Goal: Information Seeking & Learning: Learn about a topic

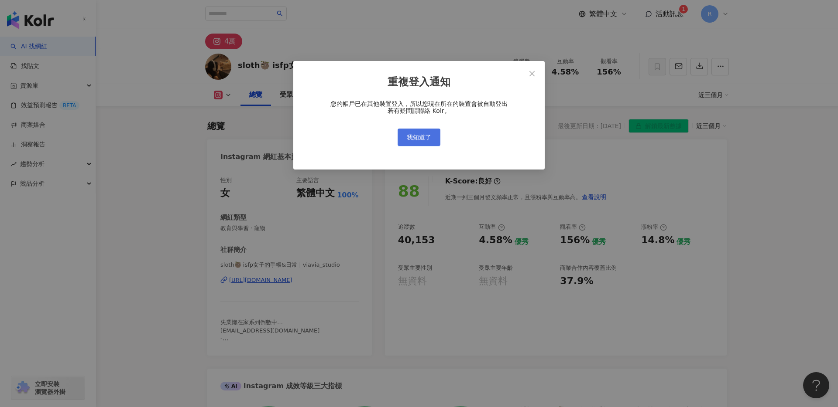
click at [425, 137] on span "我知道了" at bounding box center [419, 137] width 24 height 7
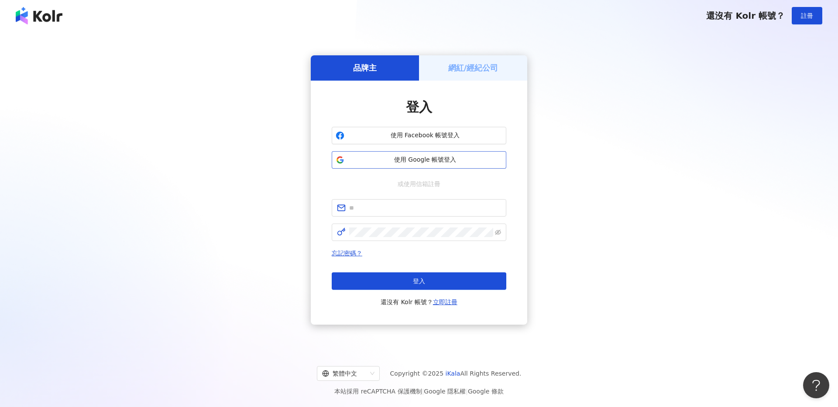
click at [390, 153] on button "使用 Google 帳號登入" at bounding box center [419, 159] width 174 height 17
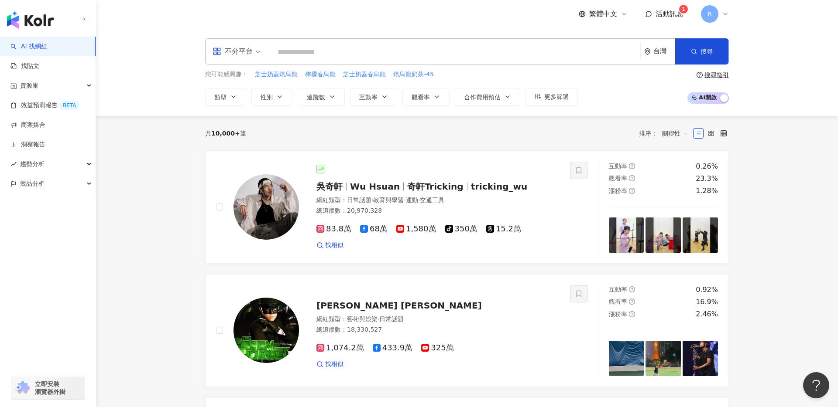
click at [253, 60] on span at bounding box center [236, 51] width 48 height 25
click at [250, 96] on div "Instagram" at bounding box center [239, 91] width 49 height 11
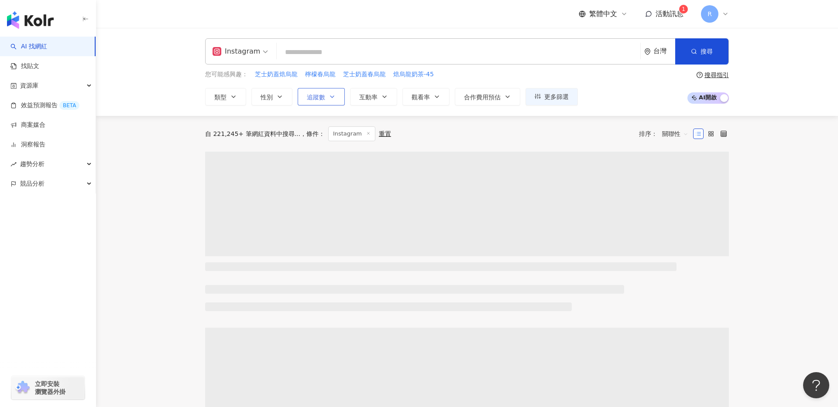
click at [330, 93] on icon "button" at bounding box center [331, 96] width 7 height 7
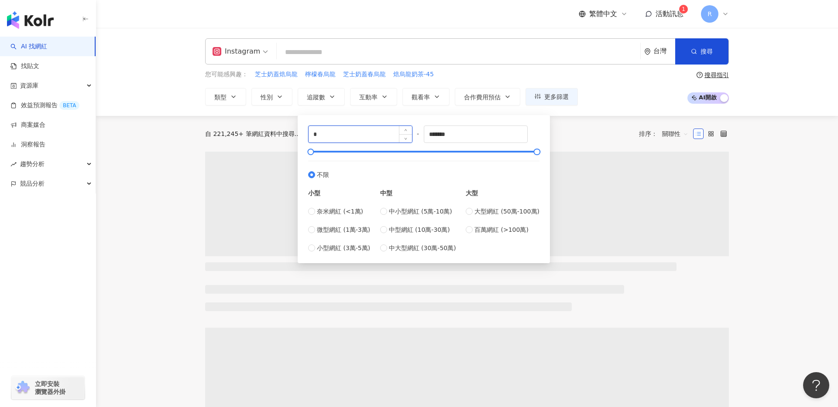
click at [359, 130] on input "*" at bounding box center [359, 134] width 103 height 17
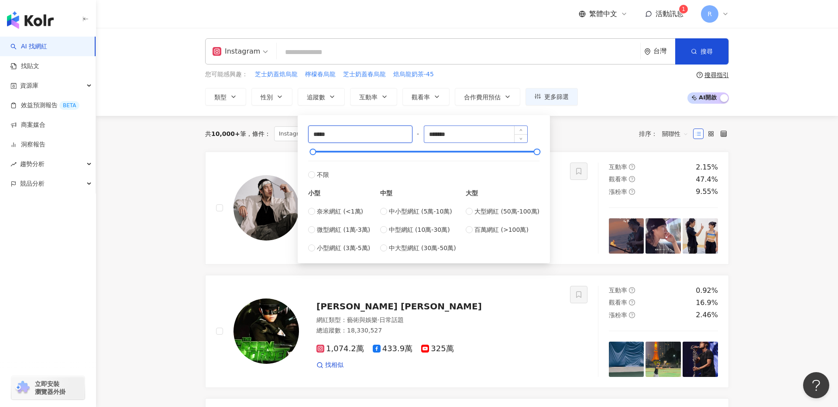
type input "*****"
click at [443, 137] on input "*******" at bounding box center [475, 134] width 103 height 17
type input "*"
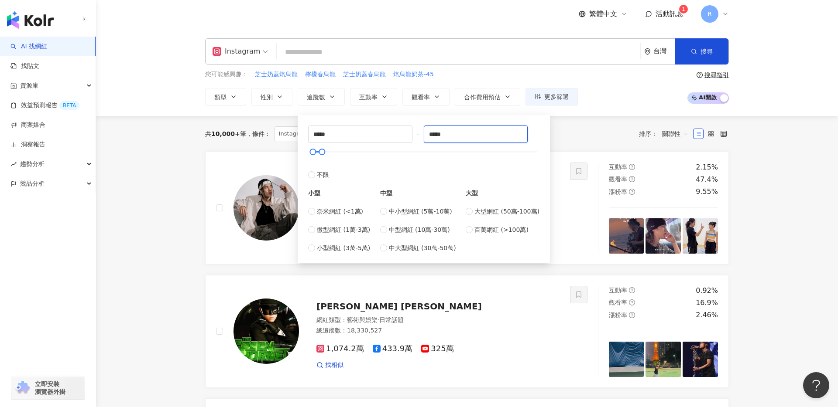
type input "*****"
click at [489, 68] on div "Instagram 台灣 搜尋 您可能感興趣： 芝士奶蓋焙烏龍 檸檬春烏龍 芝士奶蓋春烏龍 焙烏龍奶茶-45 類型 性別 追蹤數 互動率 觀看率 合作費用預估…" at bounding box center [467, 71] width 558 height 67
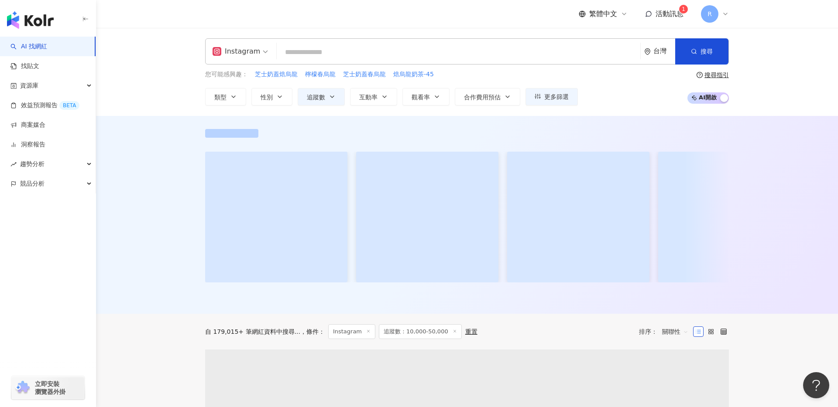
click at [436, 47] on input "search" at bounding box center [458, 52] width 356 height 17
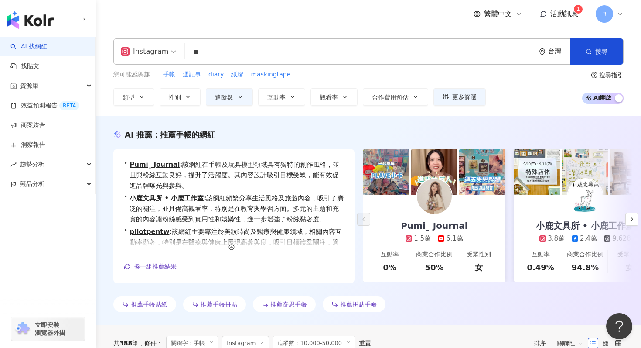
click at [144, 110] on div "Instagram 手帳 ** 台灣 搜尋 a1a74b24-d141-4294-a1e1-10260ae5f2f2 a3423536-514f-4468-a…" at bounding box center [368, 72] width 545 height 88
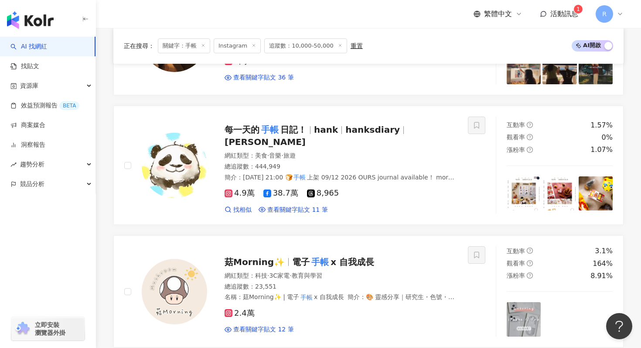
scroll to position [378, 0]
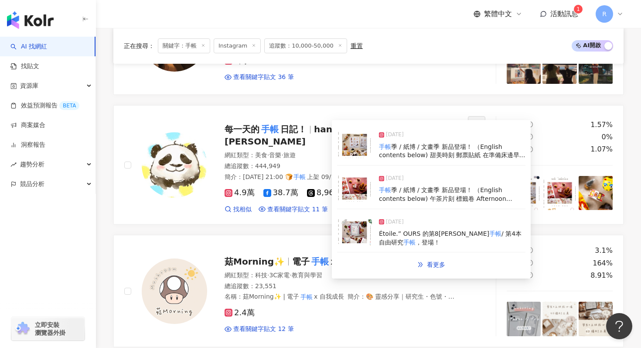
click at [359, 186] on img at bounding box center [354, 188] width 35 height 26
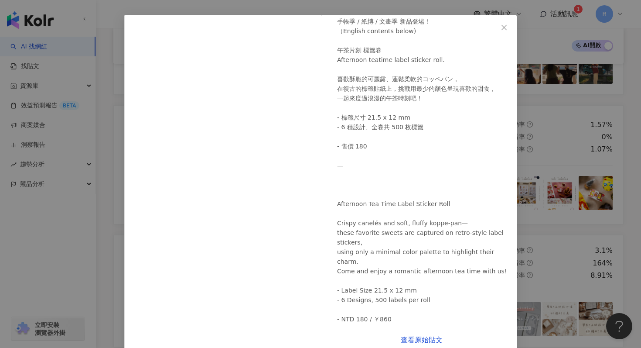
scroll to position [44, 0]
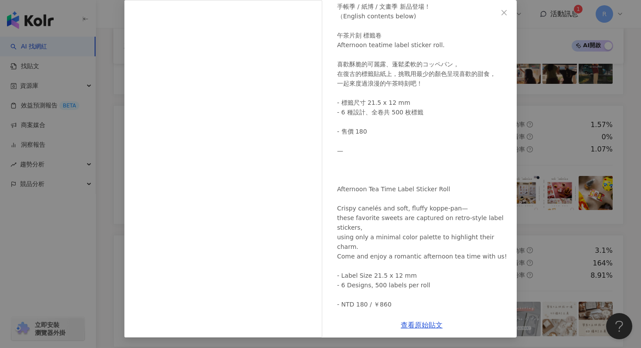
click at [107, 120] on div "每一天的手帳日記！ [DATE] 手帳季 / 紙博 / 文畫季 新品登場！ （English contents below) 午茶片刻 標籤卷 Afterno…" at bounding box center [320, 174] width 641 height 348
click at [104, 122] on div "每一天的手帳日記！ [DATE] 手帳季 / 紙博 / 文畫季 新品登場！ （English contents below) 午茶片刻 標籤卷 Afterno…" at bounding box center [320, 174] width 641 height 348
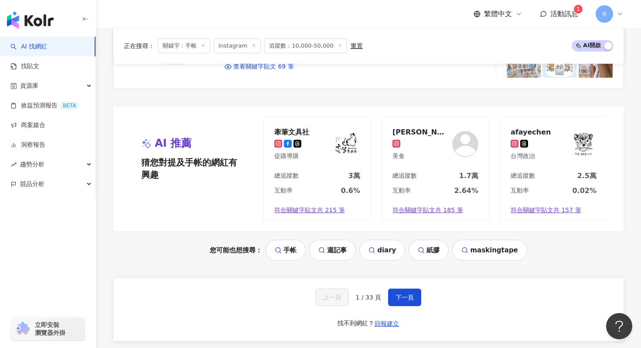
scroll to position [1798, 0]
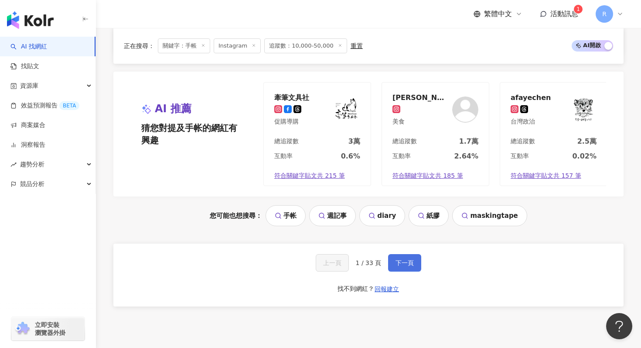
click at [397, 254] on button "下一頁" at bounding box center [404, 262] width 33 height 17
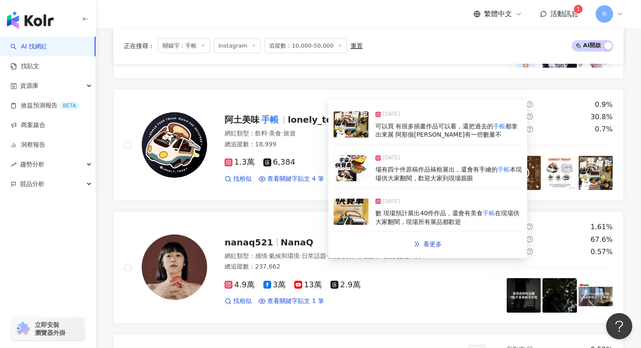
scroll to position [883, 0]
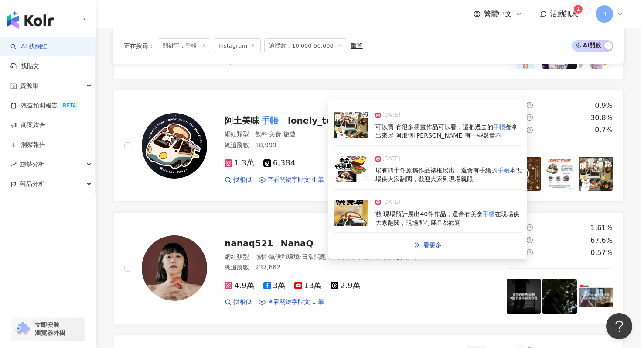
click at [341, 169] on img at bounding box center [351, 169] width 35 height 26
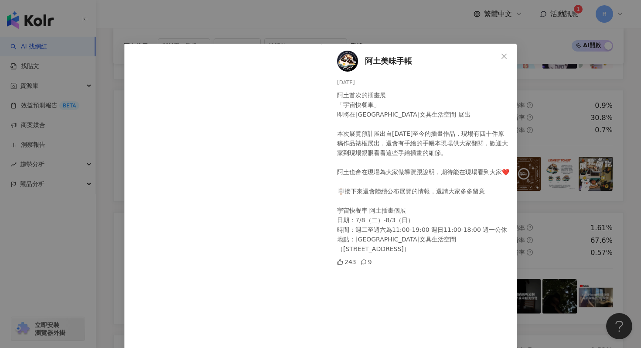
scroll to position [44, 0]
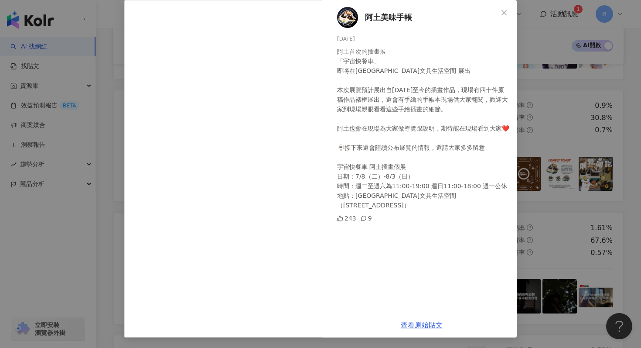
click at [575, 104] on div "阿土美味手帳 [DATE] 阿土首次的插畫展 「宇宙快餐車」 即將在[GEOGRAPHIC_DATA]文具生活空間 展出 本次展覽預計展出自[DATE]至今的…" at bounding box center [320, 174] width 641 height 348
click at [554, 104] on div "阿土美味手帳 [DATE] 阿土首次的插畫展 「宇宙快餐車」 即將在[GEOGRAPHIC_DATA]文具生活空間 展出 本次展覽預計展出自[DATE]至今的…" at bounding box center [320, 174] width 641 height 348
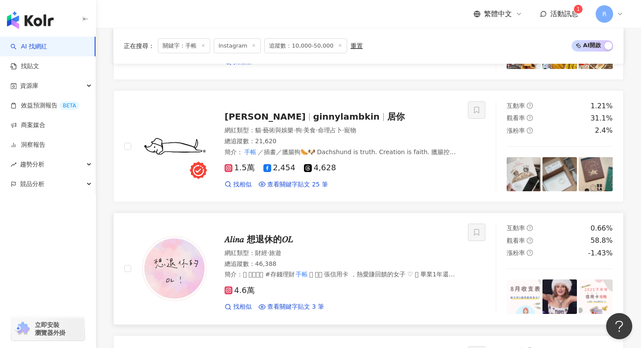
scroll to position [632, 0]
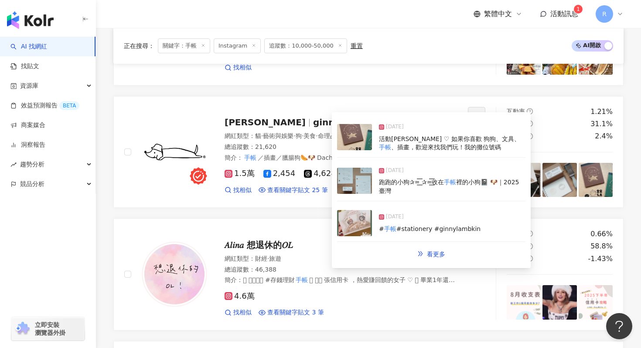
click at [368, 189] on img at bounding box center [354, 181] width 35 height 26
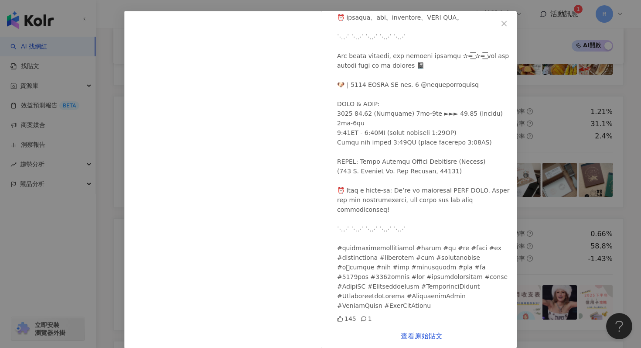
scroll to position [44, 0]
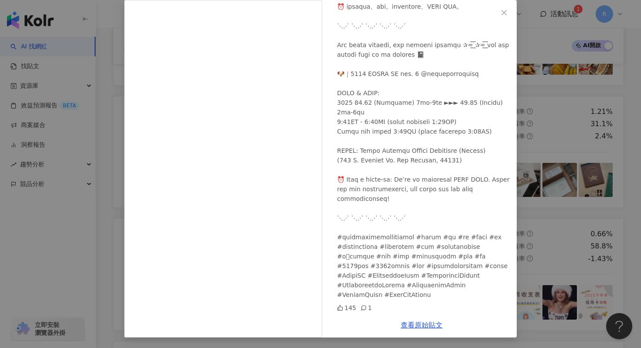
click at [583, 142] on div "Ginny [DATE] 145 1 查看原始貼文" at bounding box center [320, 174] width 641 height 348
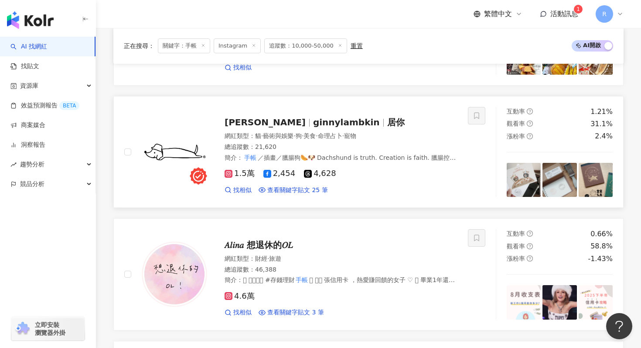
scroll to position [470, 0]
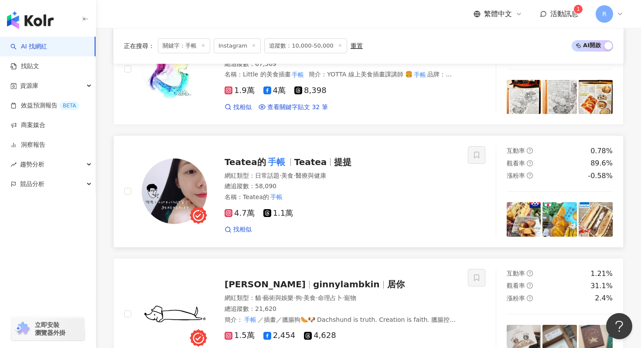
click at [249, 209] on span "4.7萬" at bounding box center [240, 213] width 30 height 9
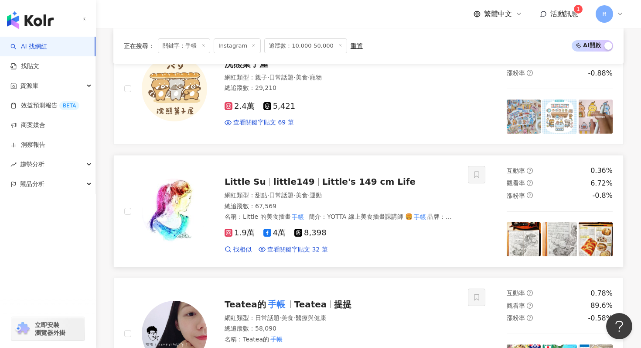
scroll to position [331, 0]
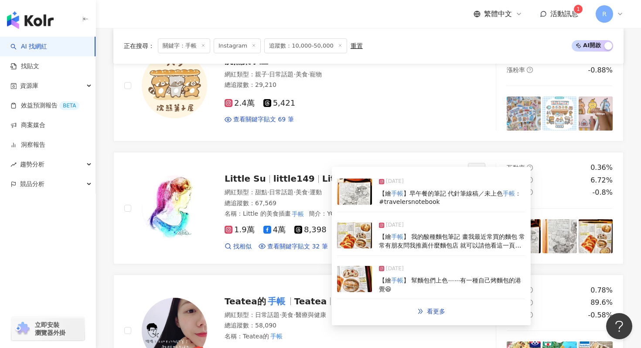
click at [345, 232] on img at bounding box center [354, 235] width 35 height 26
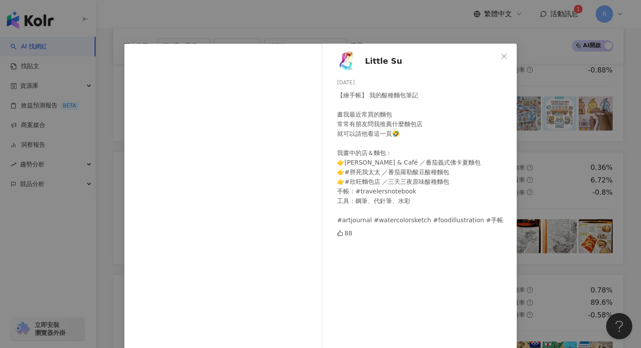
click at [304, 11] on div "Little [DATE] 【繪手帳】 我的酸種麵包筆記 畫我最近常買的麵包 常常有朋友問我推薦什麼麵包店 就可以請他看這一頁🤣 我畫中的店＆麵包： 👉[PE…" at bounding box center [320, 174] width 641 height 348
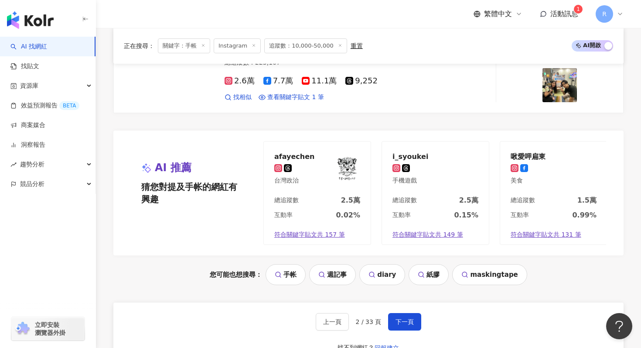
scroll to position [1842, 0]
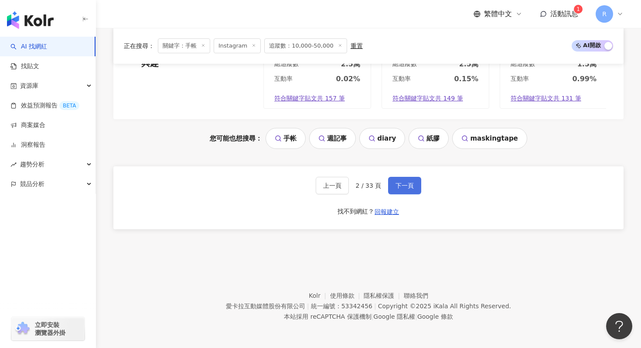
click at [399, 183] on span "下一頁" at bounding box center [405, 185] width 18 height 7
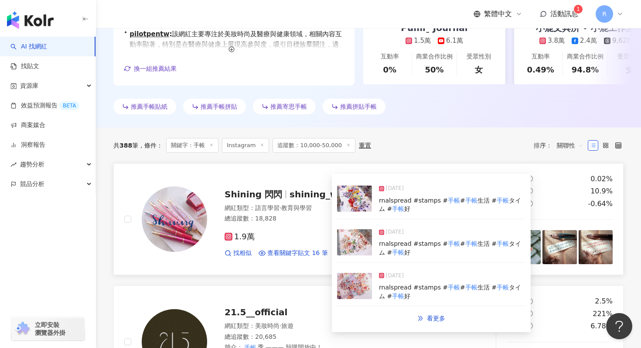
scroll to position [0, 0]
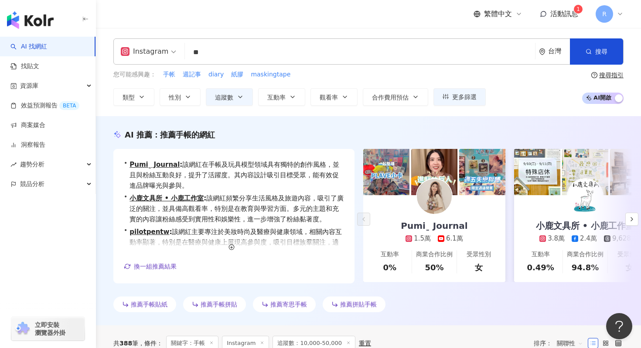
click at [264, 48] on input "**" at bounding box center [359, 52] width 343 height 17
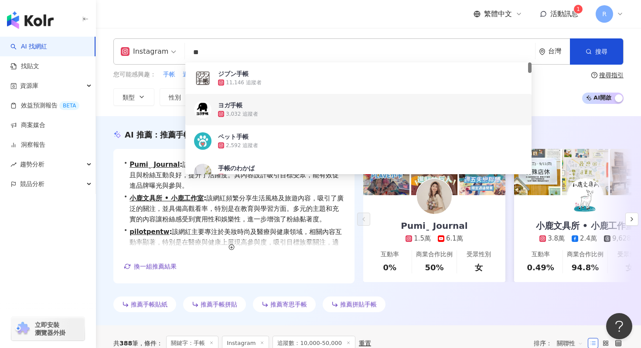
click at [264, 48] on input "**" at bounding box center [359, 52] width 343 height 17
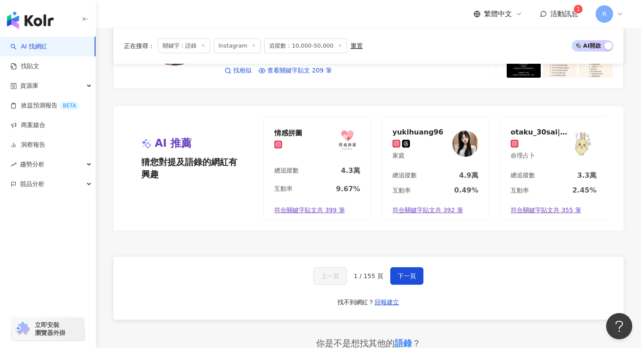
scroll to position [1559, 0]
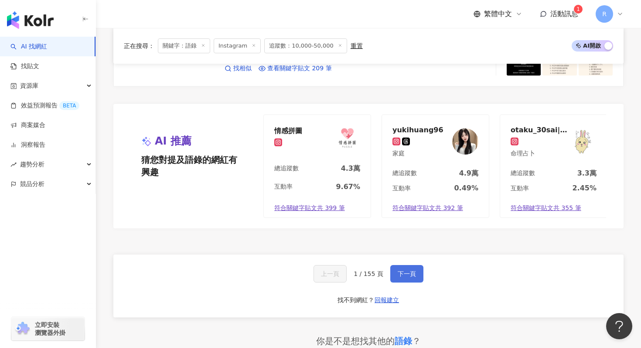
click at [409, 269] on button "下一頁" at bounding box center [406, 273] width 33 height 17
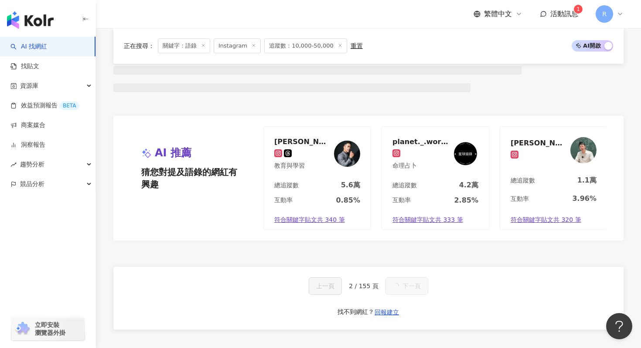
scroll to position [619, 0]
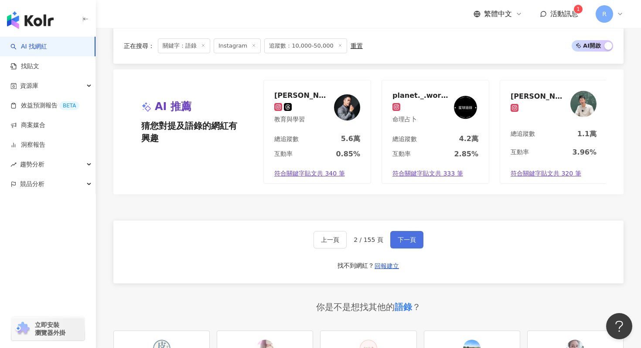
click at [405, 237] on span "下一頁" at bounding box center [407, 239] width 18 height 7
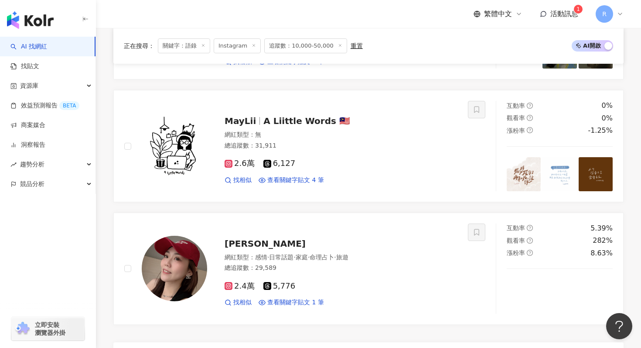
scroll to position [1391, 0]
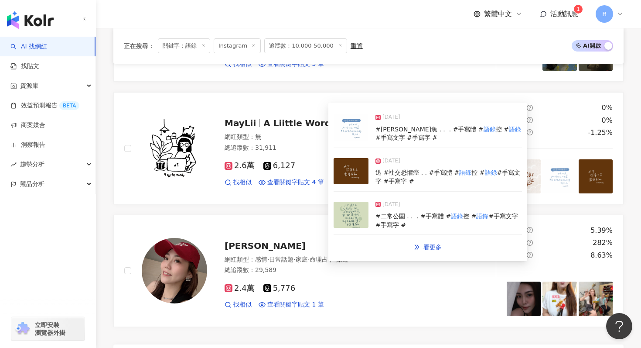
click at [348, 130] on img at bounding box center [351, 127] width 35 height 26
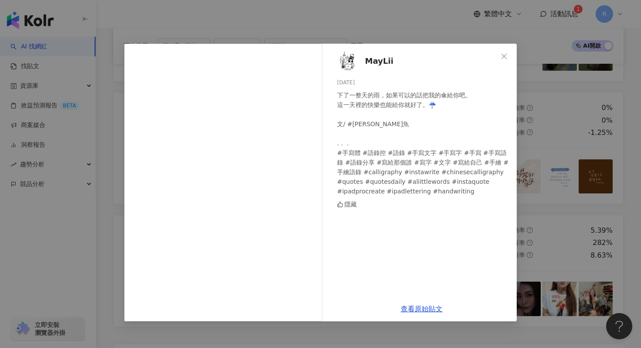
scroll to position [1393, 0]
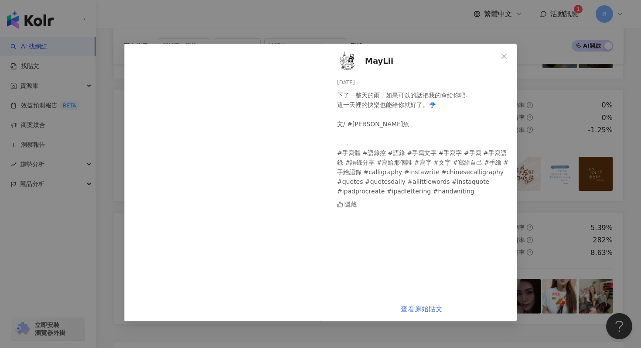
click at [373, 22] on div "MayLii [DATE] 下了一整天的雨，如果可以的話把我的傘給你吧。 這一天裡的快樂也能給你就好了。☔️ 文/ #[PERSON_NAME]魚 . .  …" at bounding box center [320, 174] width 641 height 348
click at [366, 38] on div "MayLii [DATE] 下了一整天的雨，如果可以的話把我的傘給你吧。 這一天裡的快樂也能給你就好了。☔️ 文/ #[PERSON_NAME]魚 . .  …" at bounding box center [320, 174] width 641 height 348
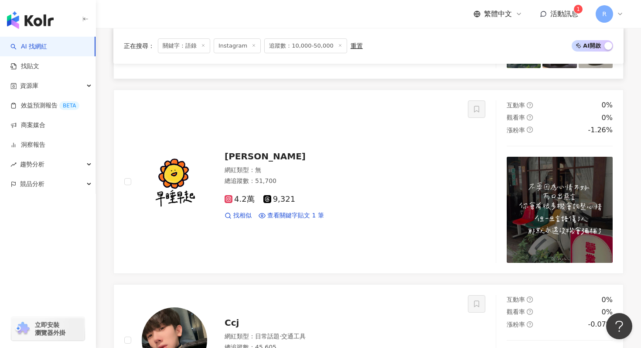
scroll to position [340, 0]
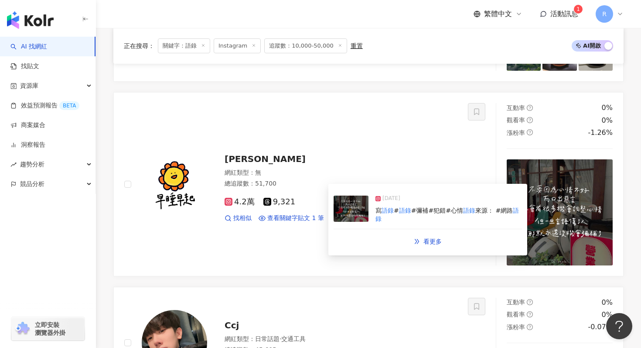
click at [361, 219] on img at bounding box center [351, 208] width 35 height 26
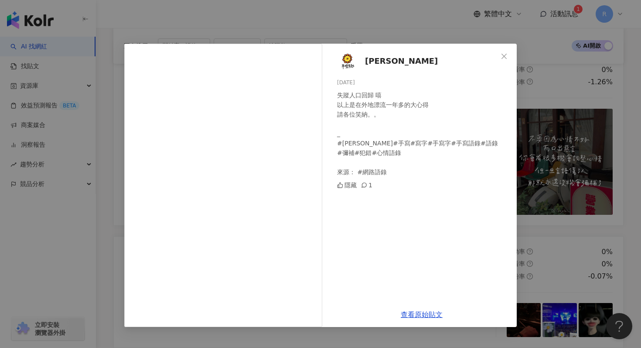
scroll to position [392, 0]
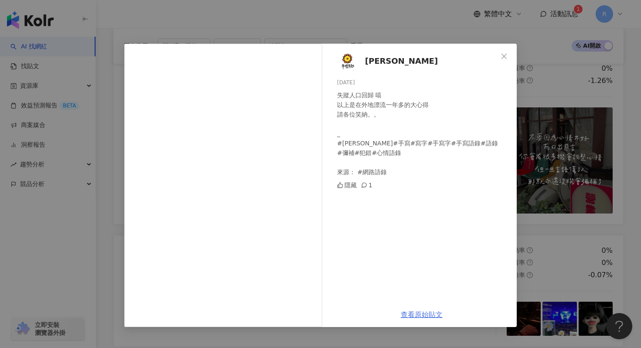
click at [417, 313] on link "查看原始貼文" at bounding box center [422, 314] width 42 height 8
drag, startPoint x: 434, startPoint y: 312, endPoint x: 507, endPoint y: 23, distance: 298.4
click at [507, 23] on div "賴懶 [DATE] 失蹤人口回歸 嘻 以上是在外地漂流一年多的大心得 請各位笑納。。 _ #[PERSON_NAME]#手寫#寫字#手寫字#手寫語錄#語錄 #…" at bounding box center [320, 174] width 641 height 348
click at [499, 33] on div "賴懶 [DATE] 失蹤人口回歸 嘻 以上是在外地漂流一年多的大心得 請各位笑納。。 _ #[PERSON_NAME]#手寫#寫字#手寫字#手寫語錄#語錄 #…" at bounding box center [320, 174] width 641 height 348
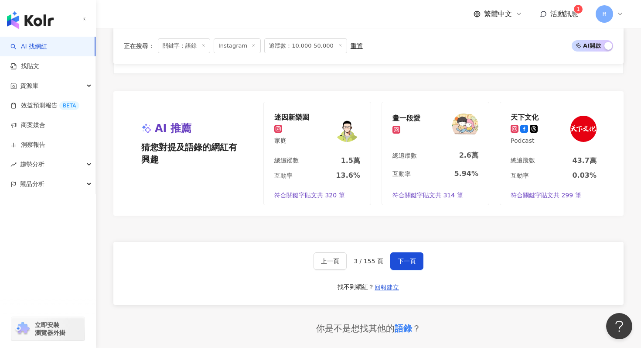
scroll to position [1802, 0]
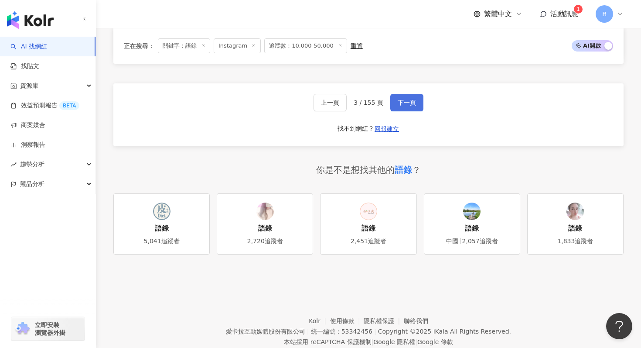
click at [405, 99] on button "下一頁" at bounding box center [406, 102] width 33 height 17
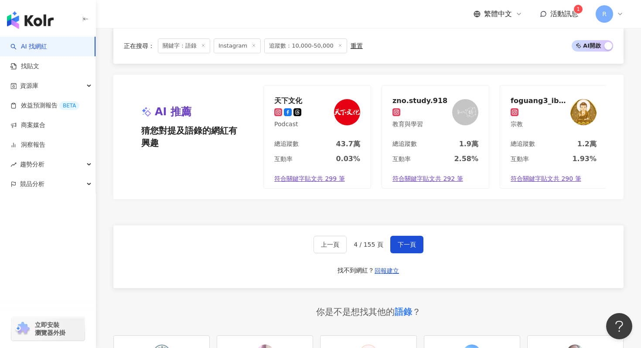
scroll to position [1827, 0]
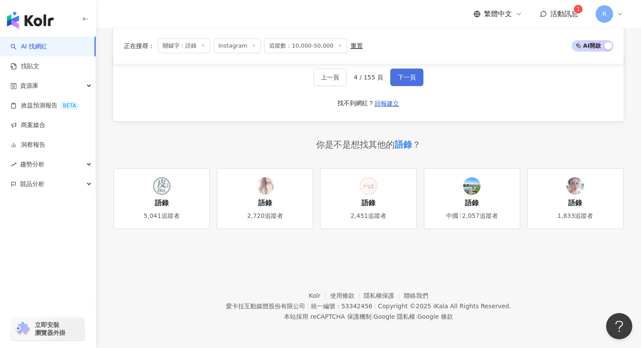
click at [410, 72] on button "下一頁" at bounding box center [406, 76] width 33 height 17
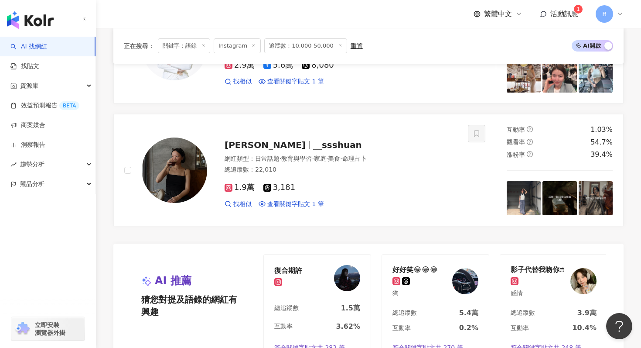
scroll to position [1755, 0]
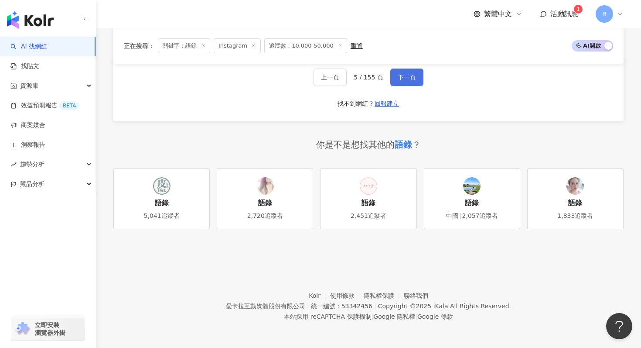
click at [412, 82] on button "下一頁" at bounding box center [406, 76] width 33 height 17
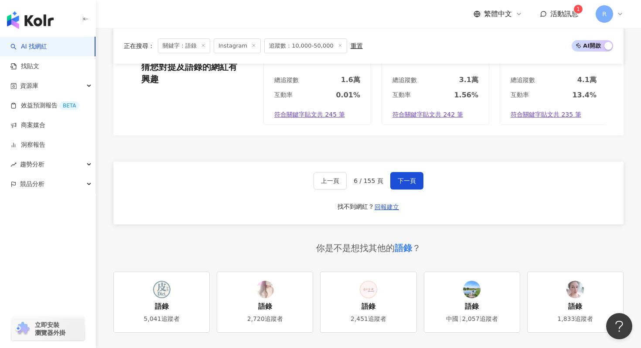
scroll to position [1827, 0]
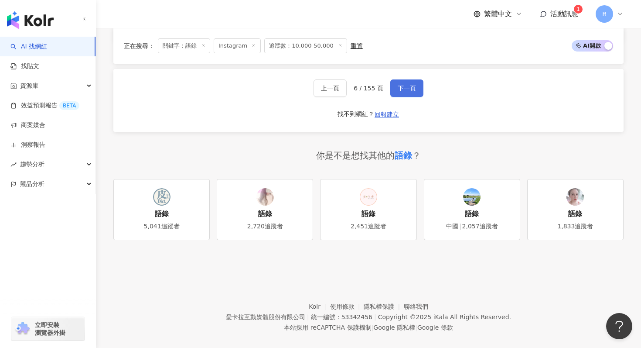
click at [411, 85] on span "下一頁" at bounding box center [407, 88] width 18 height 7
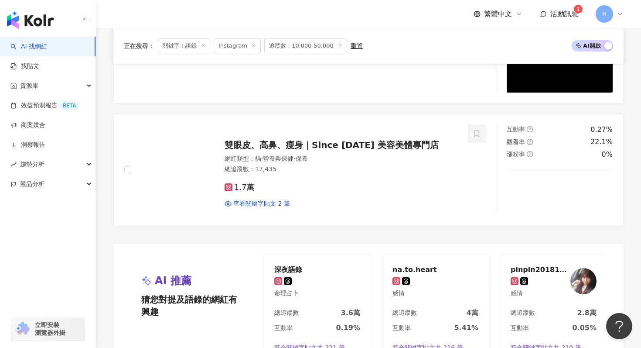
scroll to position [1771, 0]
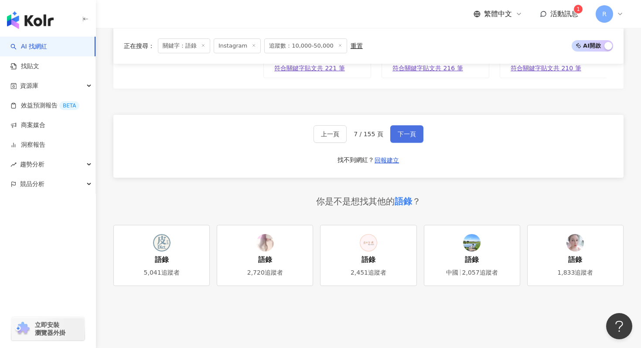
click at [398, 136] on span "下一頁" at bounding box center [407, 133] width 18 height 7
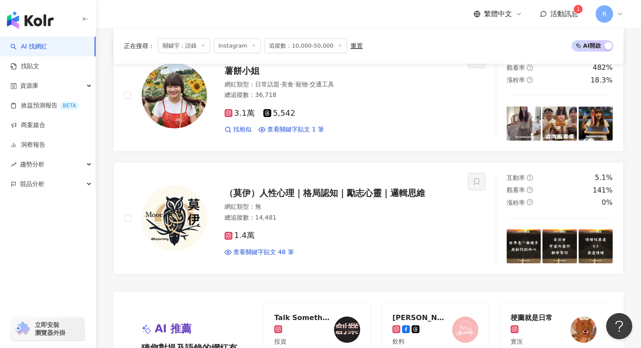
scroll to position [1777, 0]
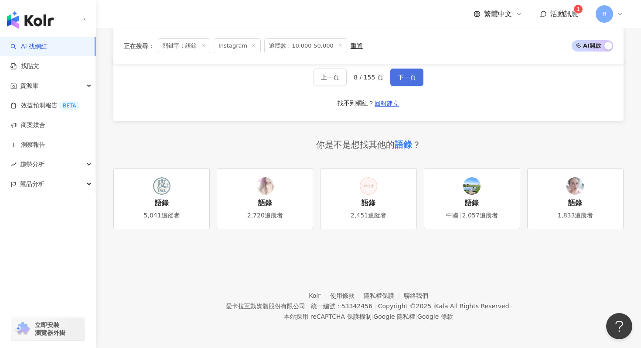
click at [409, 79] on span "下一頁" at bounding box center [407, 77] width 18 height 7
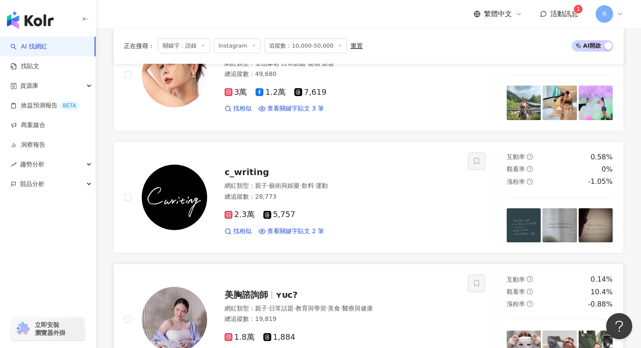
scroll to position [736, 0]
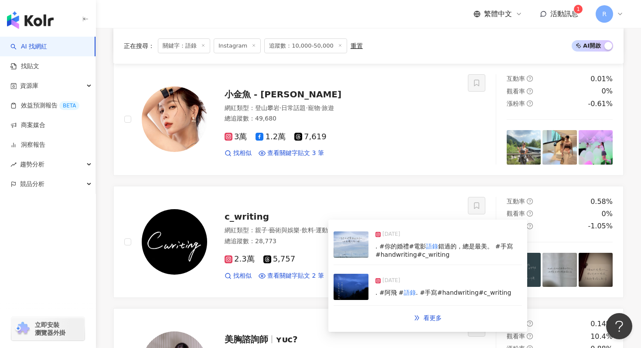
click at [346, 251] on img at bounding box center [351, 244] width 35 height 26
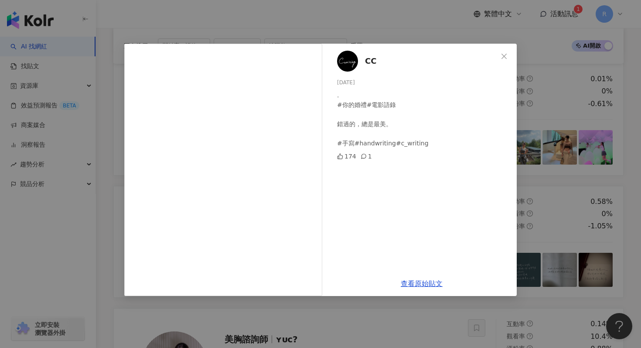
click at [448, 25] on div "CC [DATE] . #你的婚禮#電影語錄 錯過的，總是最美。 #手寫#handwriting#c_writing 174 1 查看原始貼文" at bounding box center [320, 174] width 641 height 348
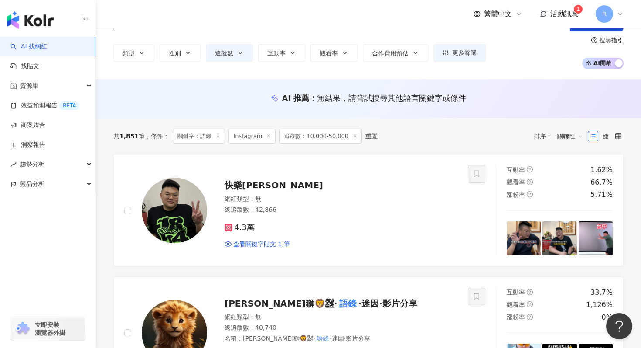
scroll to position [0, 0]
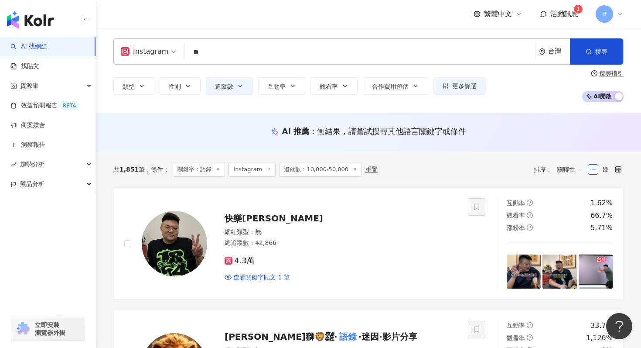
click at [365, 53] on input "**" at bounding box center [359, 52] width 343 height 17
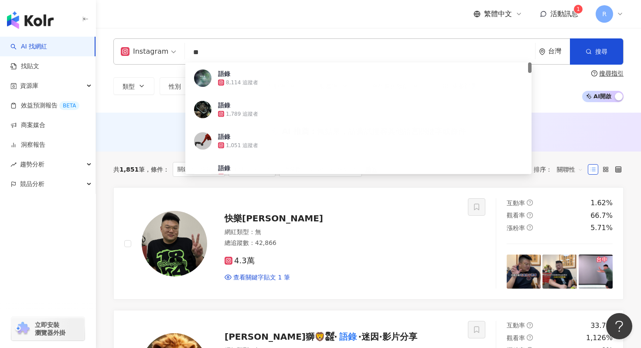
click at [365, 53] on input "**" at bounding box center [359, 52] width 343 height 17
type input "*"
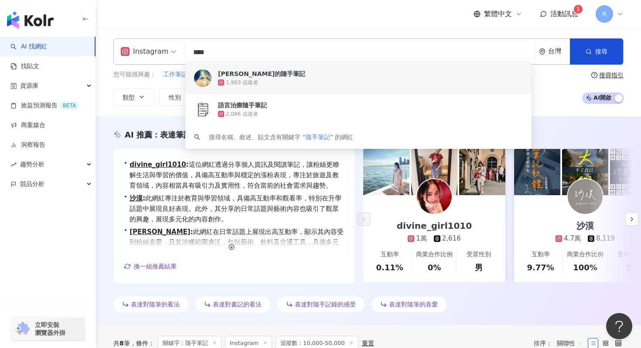
click at [180, 25] on div "繁體中文 活動訊息 1 R" at bounding box center [368, 14] width 510 height 28
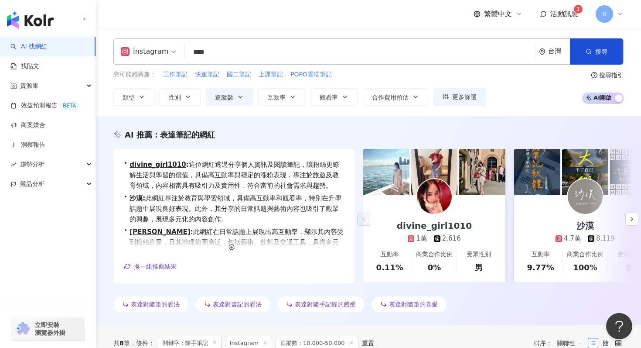
click at [233, 58] on input "****" at bounding box center [359, 52] width 343 height 17
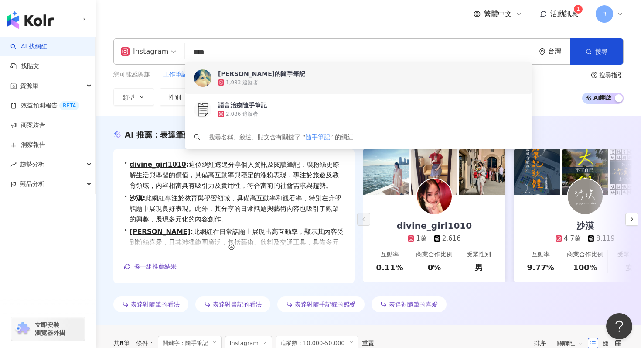
click at [233, 58] on input "****" at bounding box center [359, 52] width 343 height 17
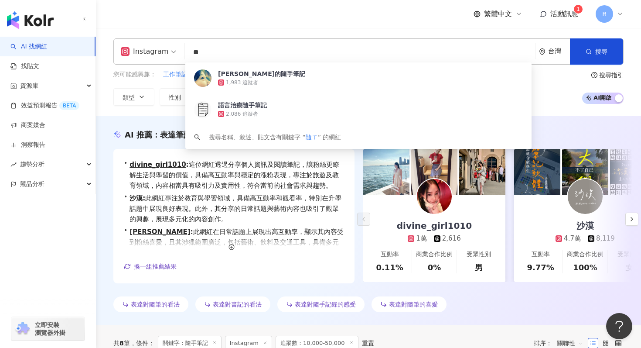
type input "*"
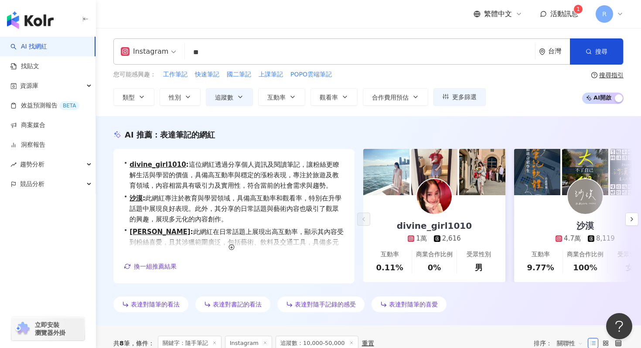
type input "**"
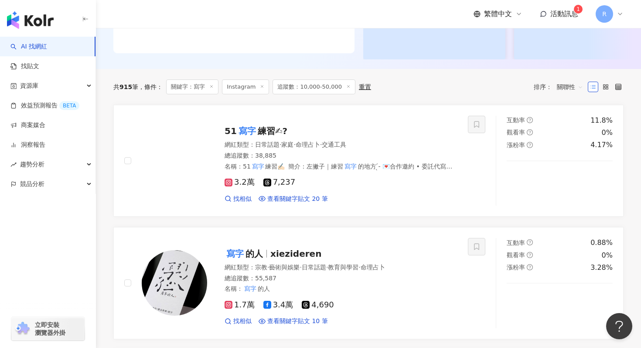
scroll to position [228, 0]
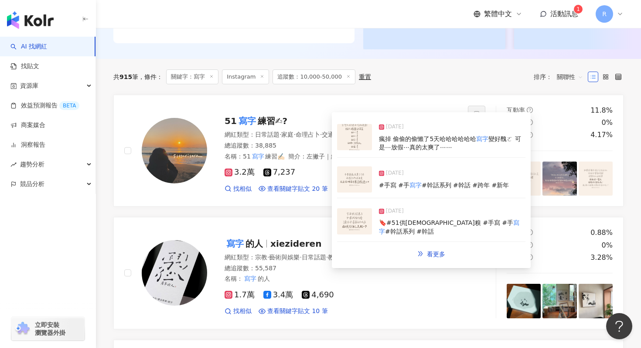
click at [353, 184] on img at bounding box center [354, 179] width 35 height 26
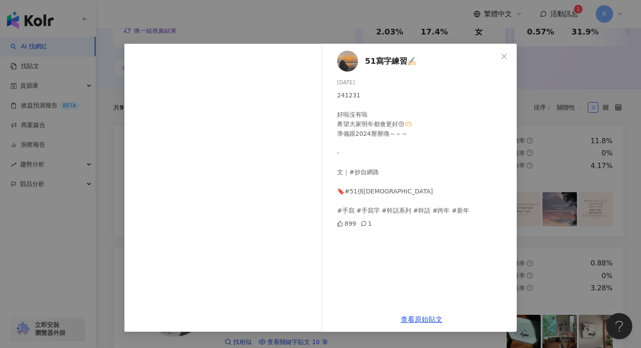
scroll to position [247, 0]
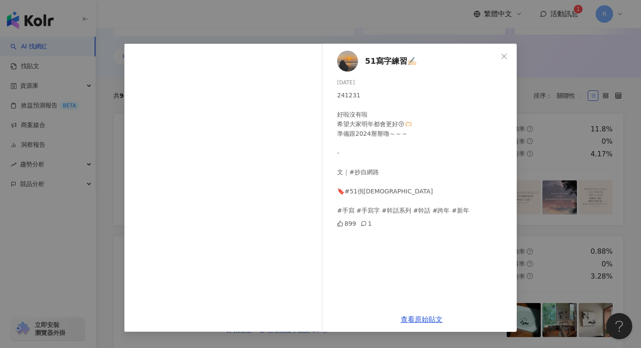
click at [411, 28] on div "51寫字練習✍🏻 [DATE] 241231 好啦沒有啦 希望大家明年都會更好😚🫶🏻 準備跟2024掰掰嚕～～～ - 文｜#抄自網路 🔖#51供[DEMOGR…" at bounding box center [320, 174] width 641 height 348
click at [424, 17] on div "51寫字練習✍🏻 [DATE] 241231 好啦沒有啦 希望大家明年都會更好😚🫶🏻 準備跟2024掰掰嚕～～～ - 文｜#抄自網路 🔖#51供[DEMOGR…" at bounding box center [320, 174] width 641 height 348
